Goal: Check status: Check status

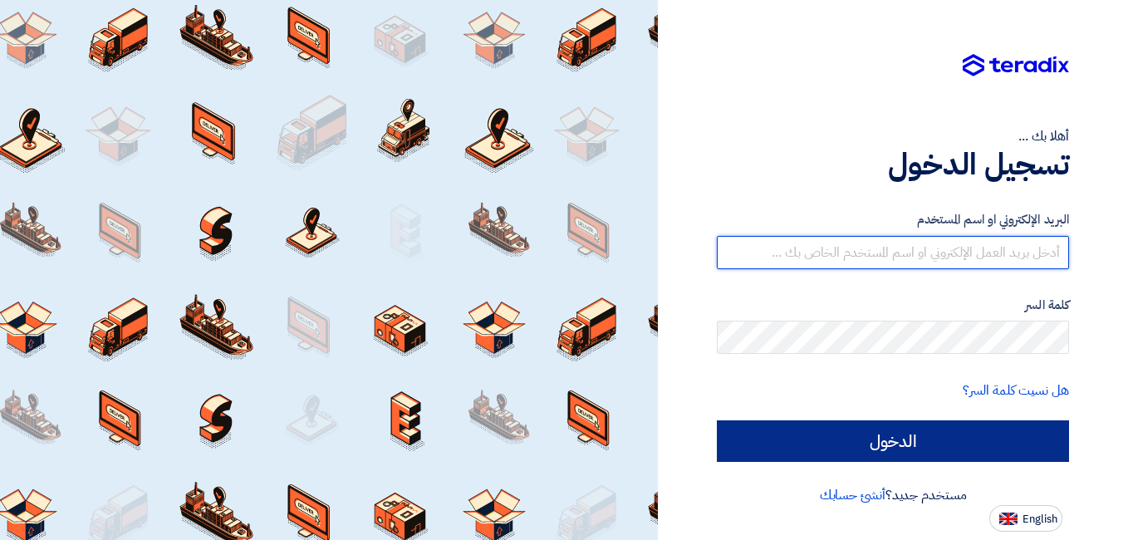
type input "[PERSON_NAME][EMAIL_ADDRESS][DOMAIN_NAME]"
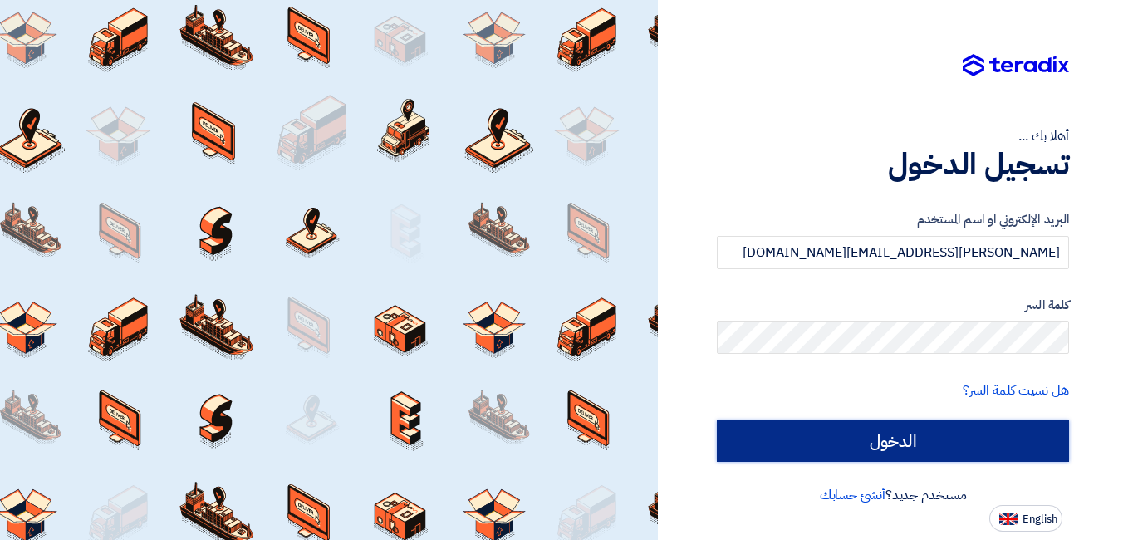
click at [953, 439] on input "الدخول" at bounding box center [893, 441] width 352 height 42
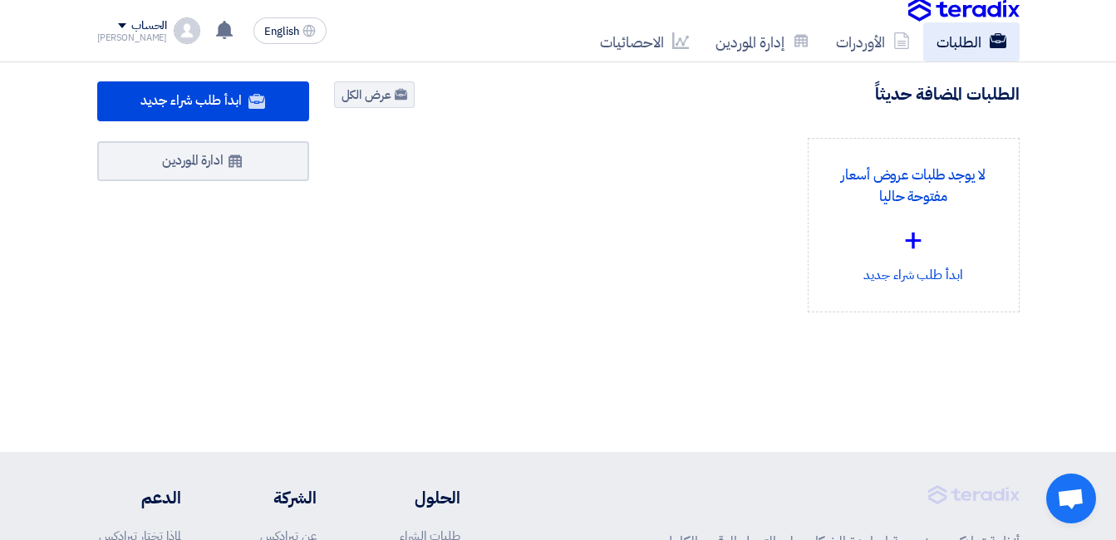
click at [976, 40] on link "الطلبات" at bounding box center [971, 41] width 96 height 39
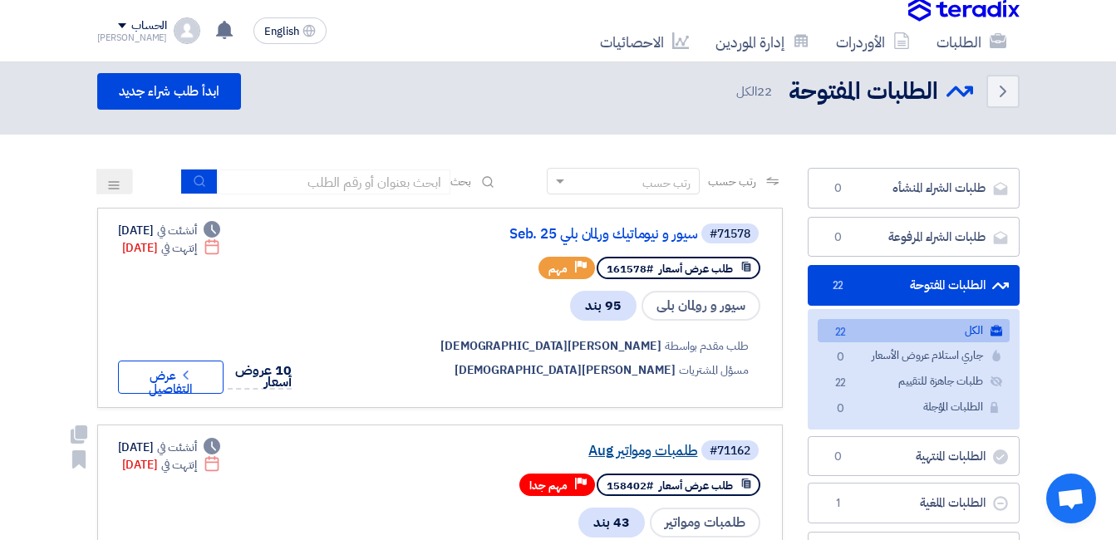
click at [698, 459] on link "طلمبات ومواتير Aug" at bounding box center [531, 451] width 332 height 15
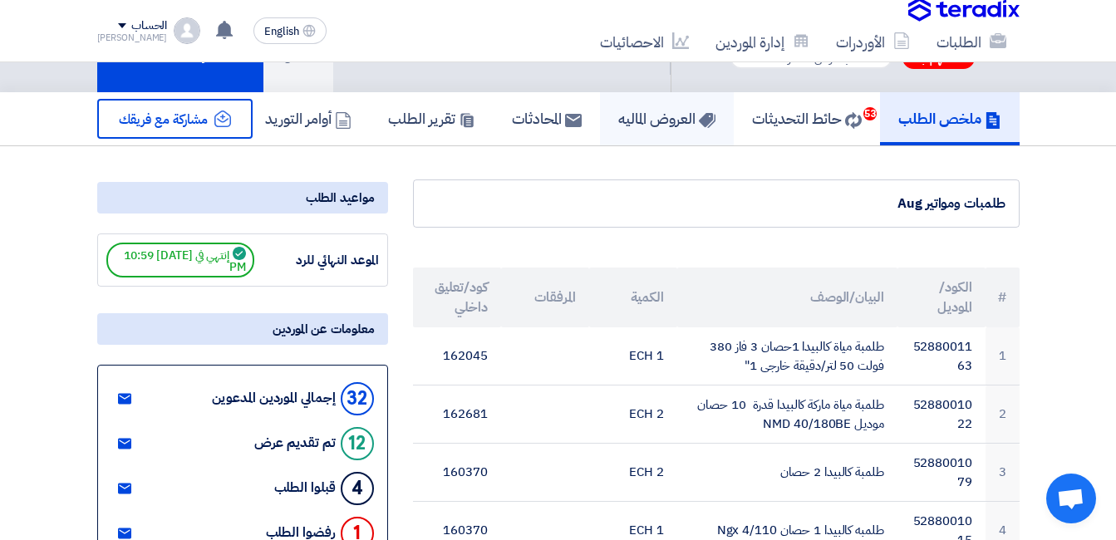
scroll to position [83, 0]
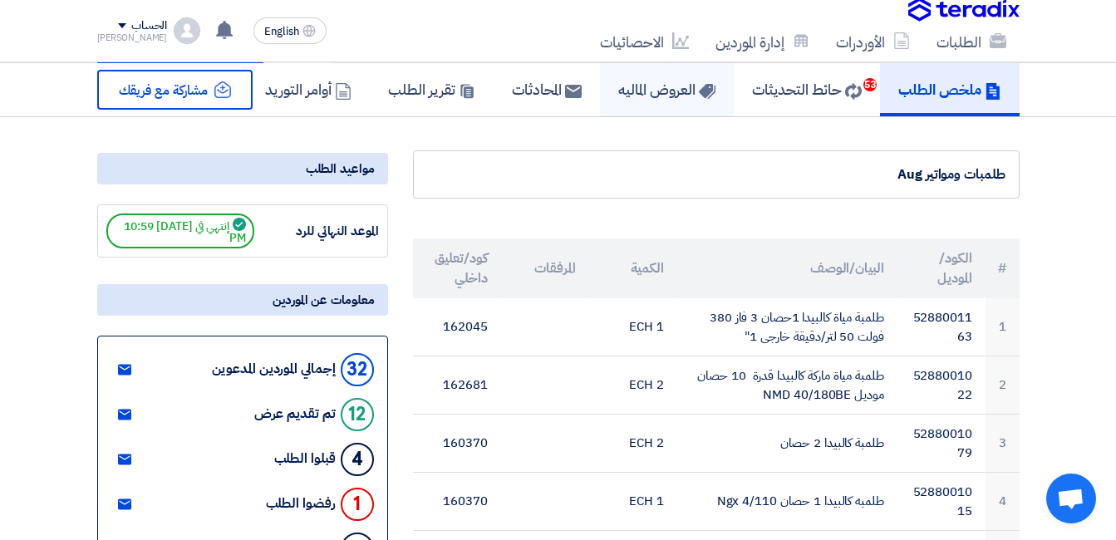
click at [679, 104] on link "العروض الماليه" at bounding box center [667, 89] width 134 height 53
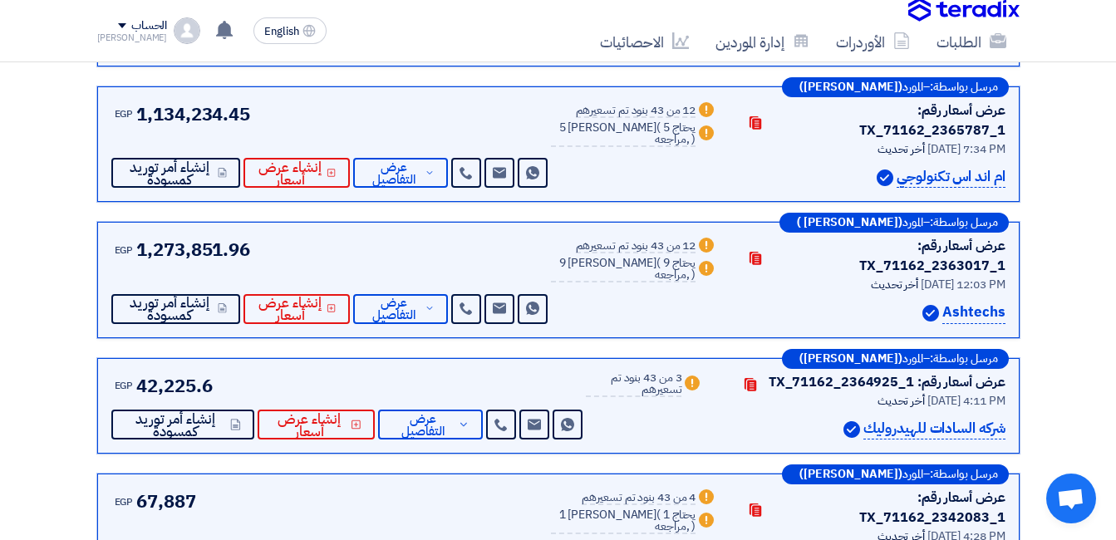
scroll to position [997, 0]
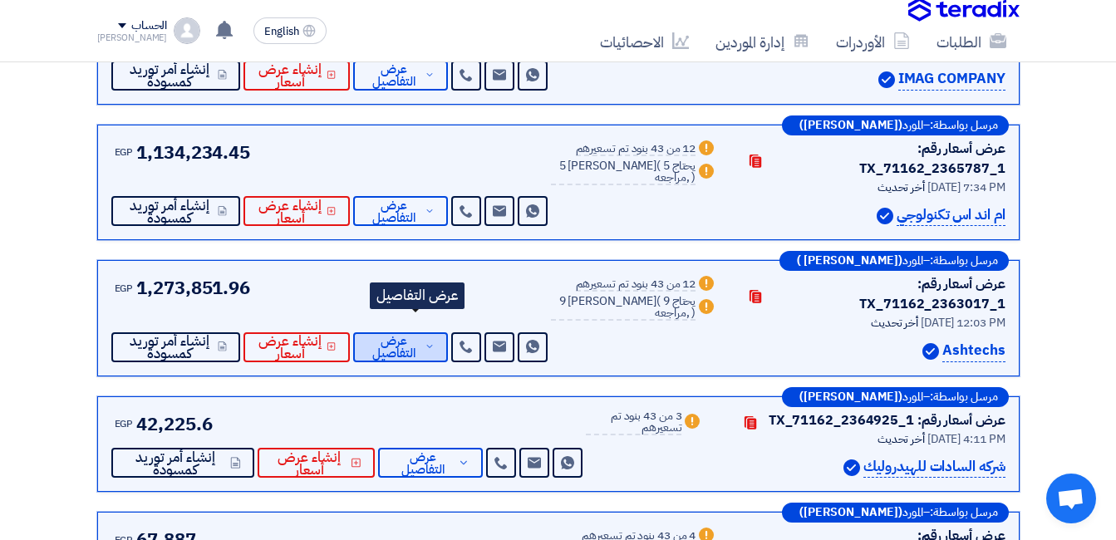
click at [402, 335] on span "عرض التفاصيل" at bounding box center [393, 347] width 55 height 25
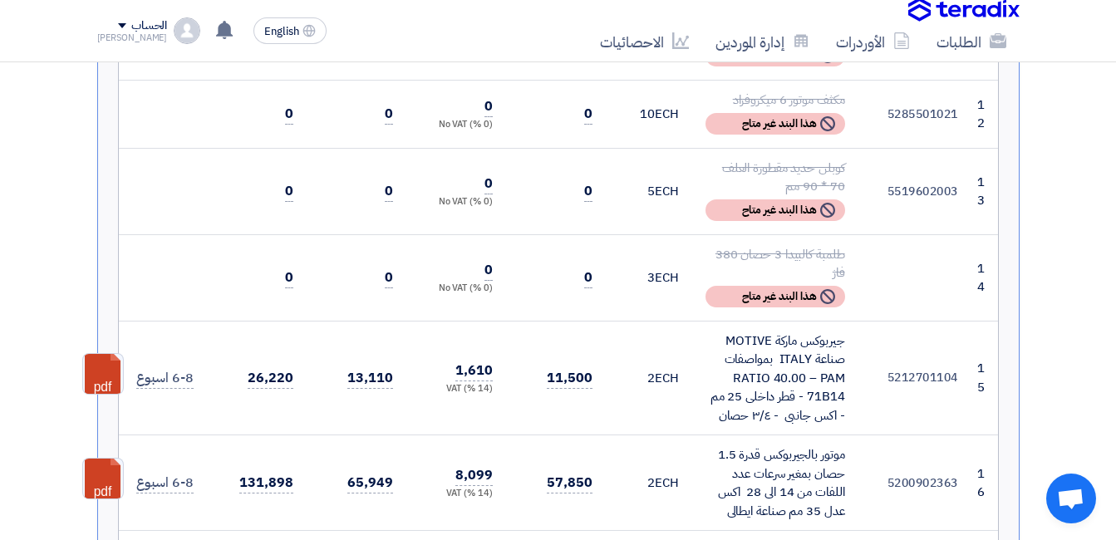
scroll to position [2575, 0]
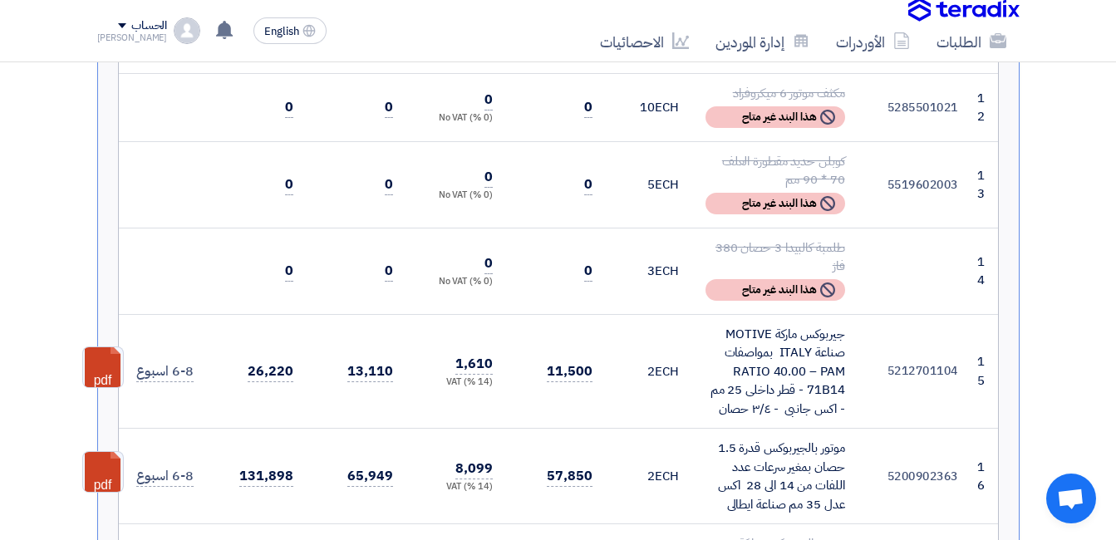
drag, startPoint x: 907, startPoint y: 356, endPoint x: 1127, endPoint y: 320, distance: 223.1
click at [907, 429] on td "5200902363" at bounding box center [914, 477] width 113 height 96
click at [108, 452] on link at bounding box center [149, 502] width 133 height 100
